Goal: Transaction & Acquisition: Purchase product/service

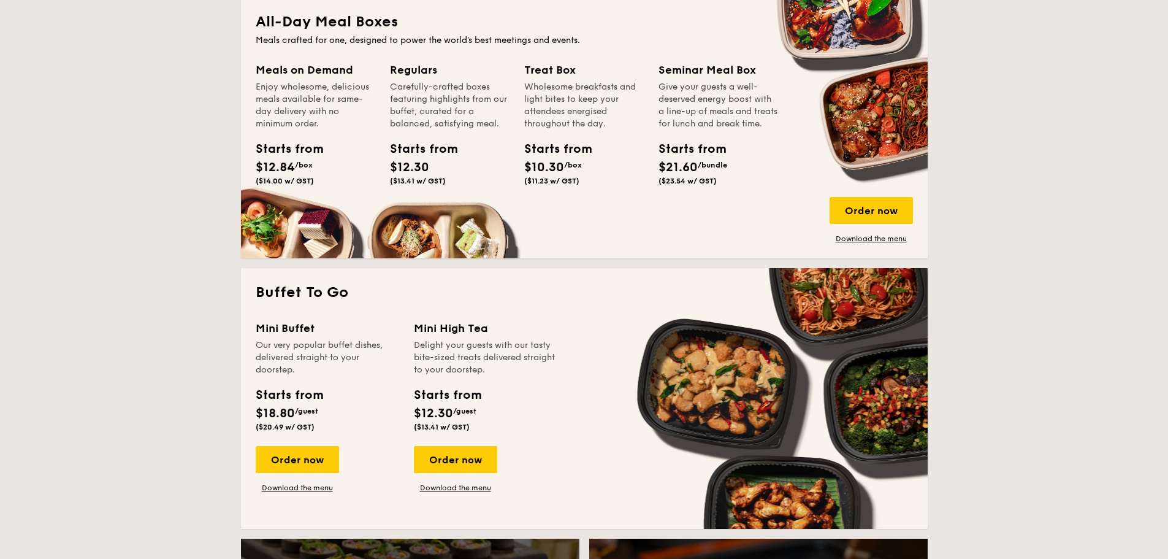
scroll to position [859, 0]
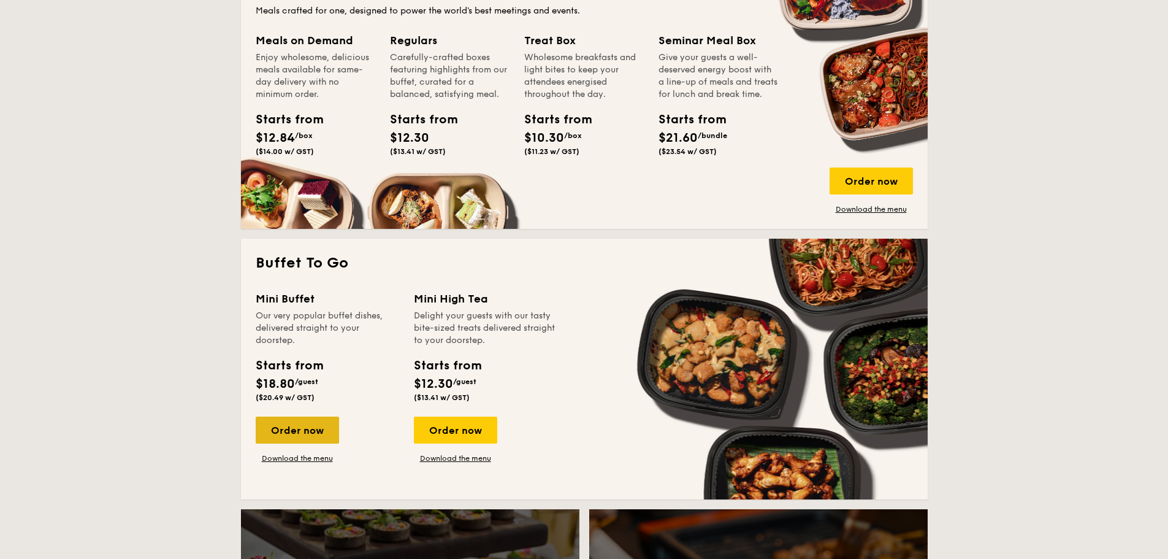
drag, startPoint x: 304, startPoint y: 435, endPoint x: 286, endPoint y: 426, distance: 20.0
click at [286, 426] on div "Order now" at bounding box center [297, 429] width 83 height 27
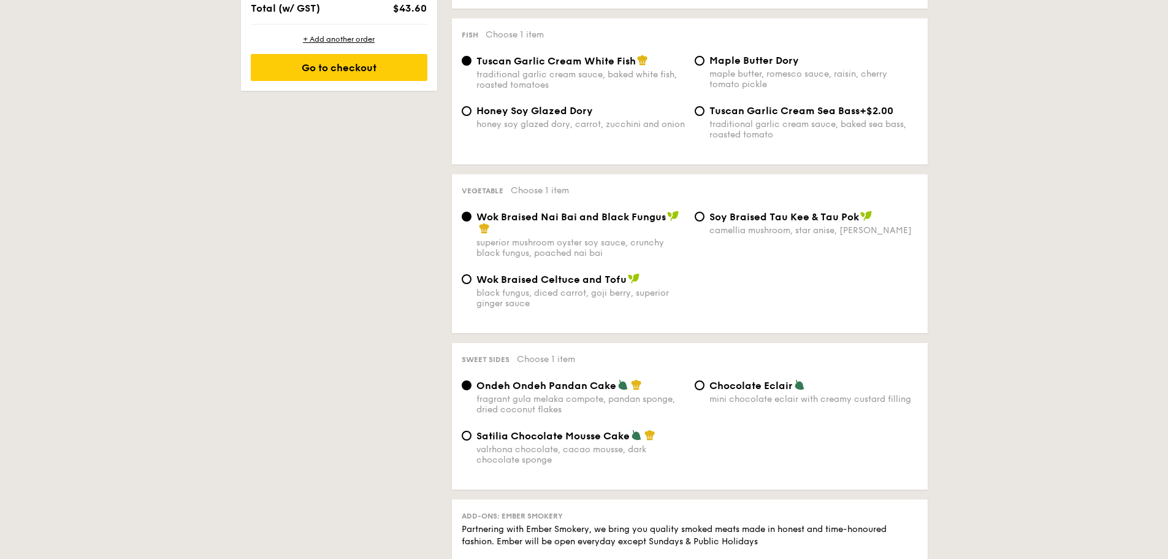
scroll to position [797, 0]
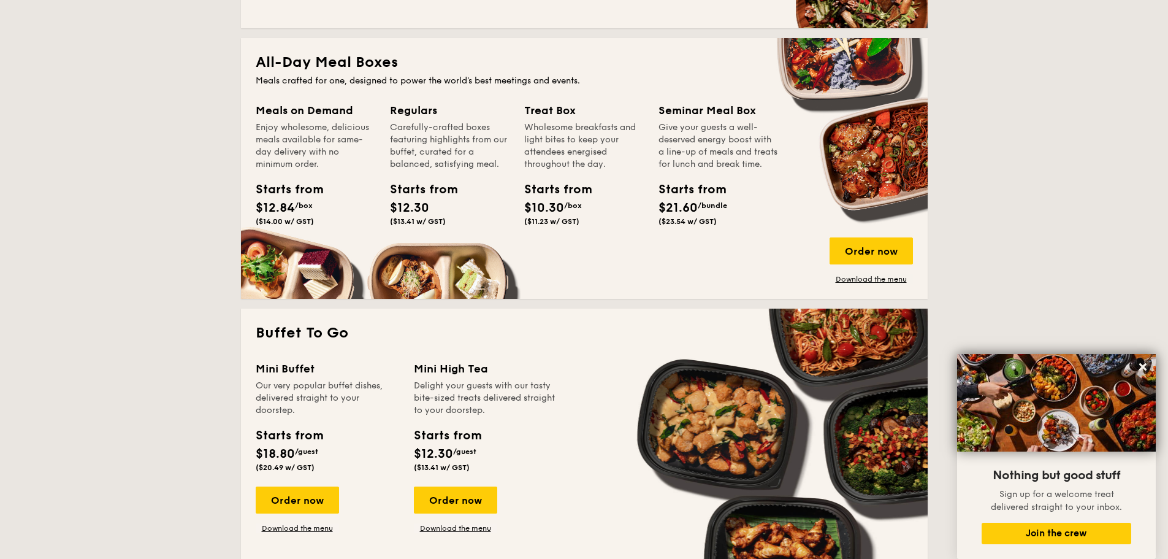
scroll to position [605, 0]
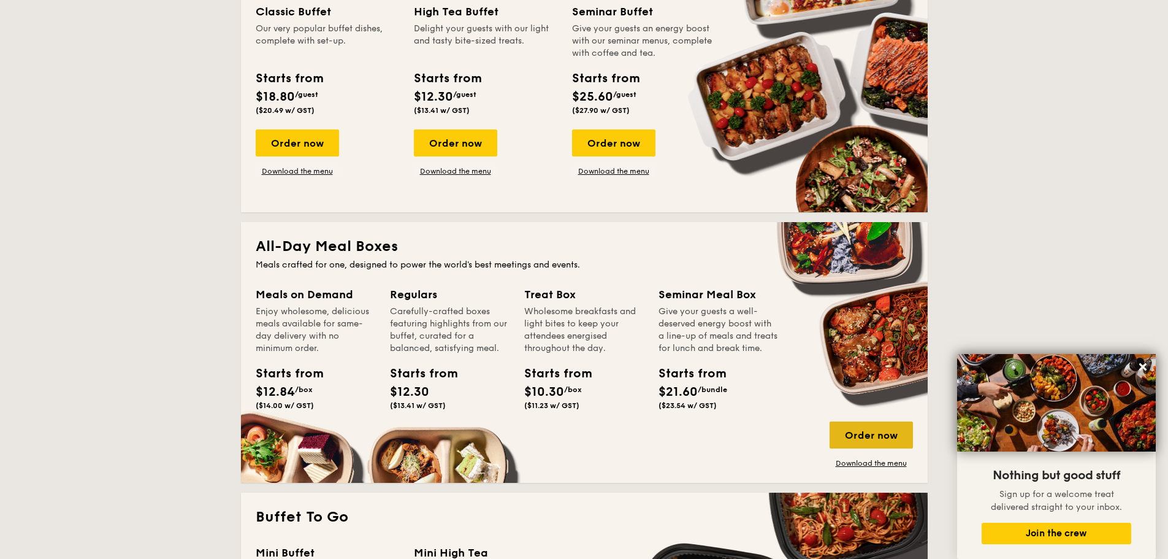
click at [862, 442] on div "Order now" at bounding box center [871, 434] width 83 height 27
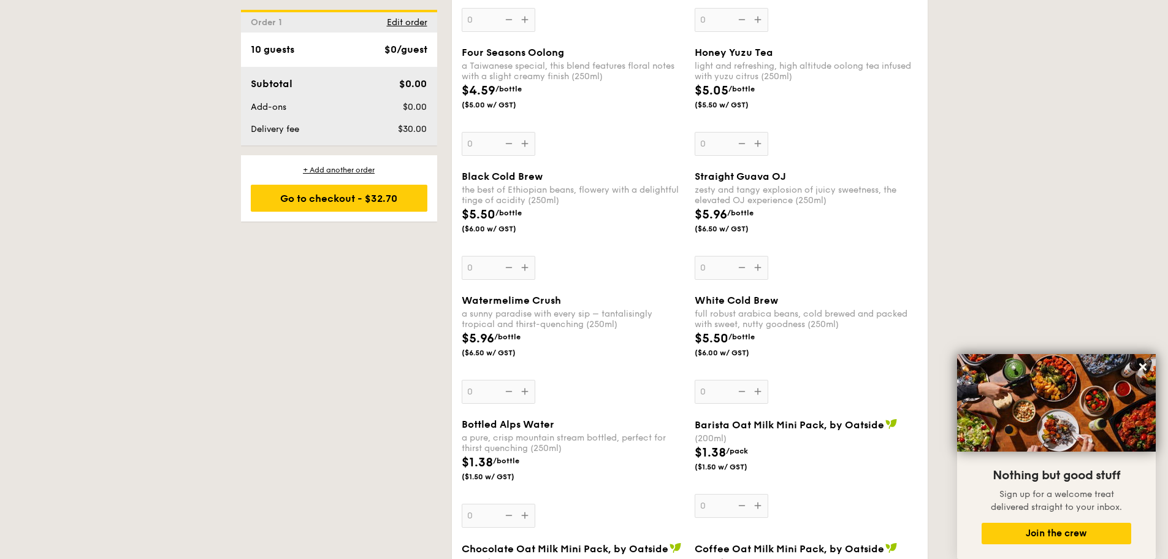
scroll to position [2147, 0]
